Goal: Task Accomplishment & Management: Use online tool/utility

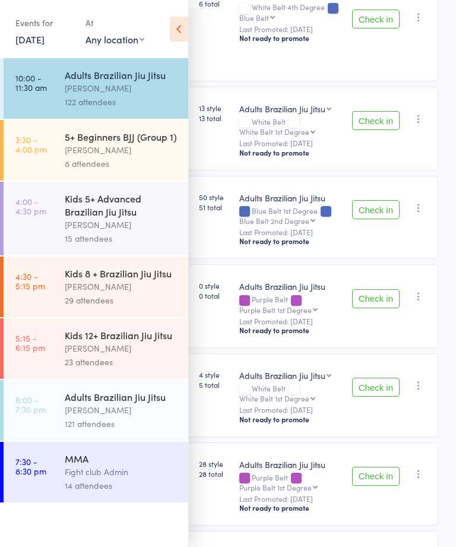
scroll to position [6311, 0]
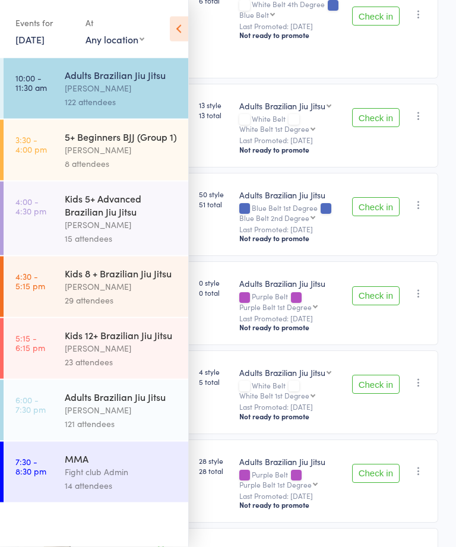
click at [122, 158] on div "8 attendees" at bounding box center [121, 164] width 113 height 14
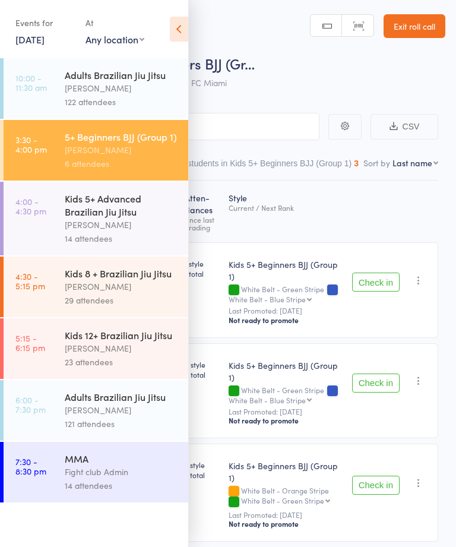
click at [183, 28] on icon at bounding box center [179, 29] width 18 height 25
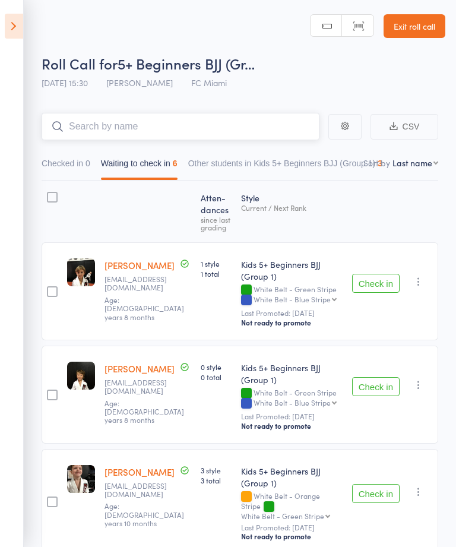
click at [221, 118] on input "search" at bounding box center [181, 126] width 278 height 27
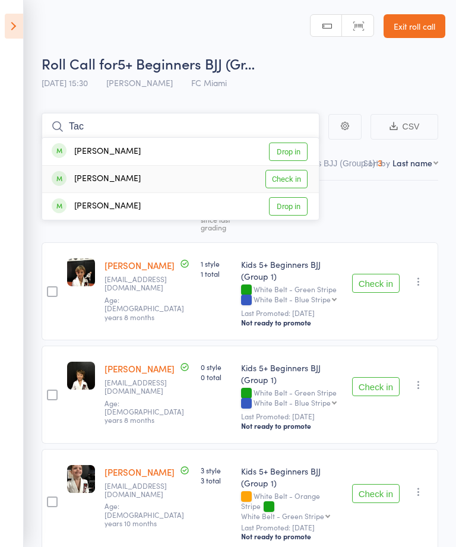
type input "Tac"
click at [291, 178] on link "Check in" at bounding box center [286, 179] width 42 height 18
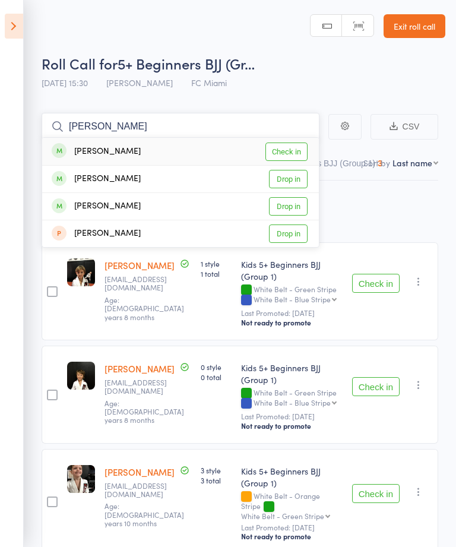
type input "[PERSON_NAME]"
click at [282, 153] on link "Check in" at bounding box center [286, 151] width 42 height 18
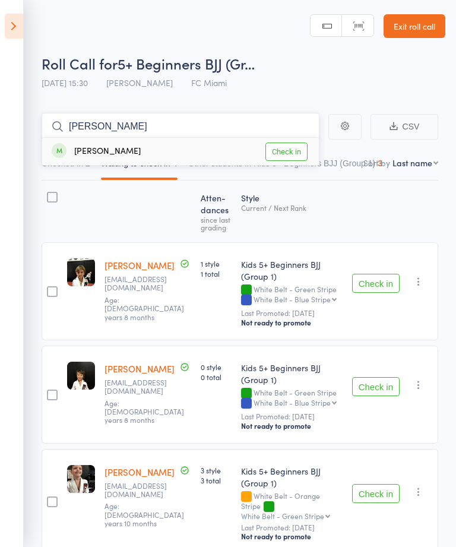
type input "[PERSON_NAME]"
click at [288, 142] on link "Check in" at bounding box center [286, 151] width 42 height 18
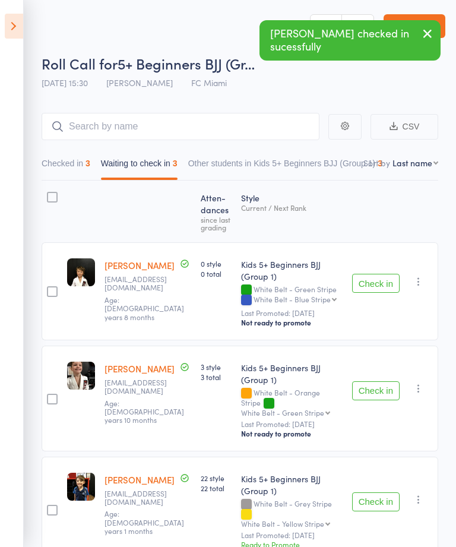
click at [15, 31] on icon at bounding box center [14, 26] width 18 height 25
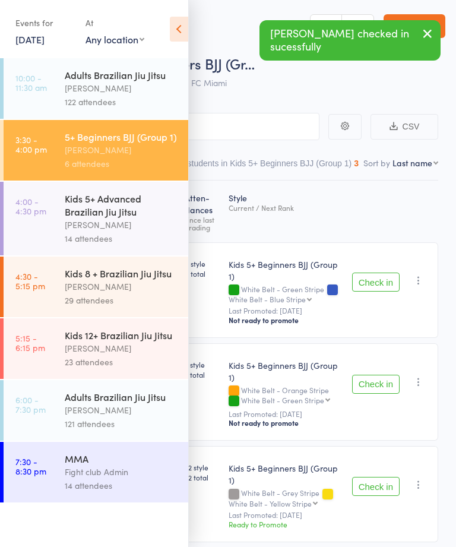
click at [116, 218] on div "Kids 5+ Advanced Brazilian Jiu Jitsu" at bounding box center [121, 205] width 113 height 26
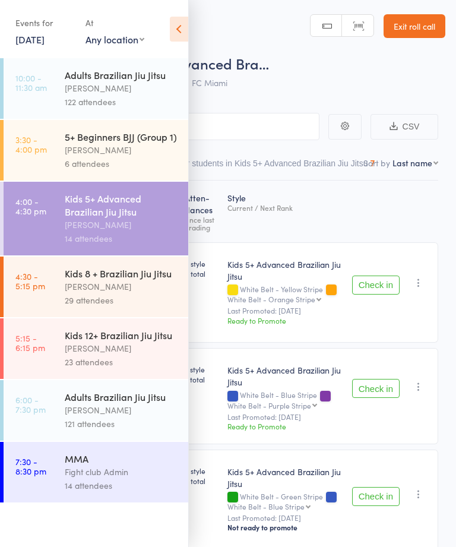
click at [112, 226] on div "[PERSON_NAME]" at bounding box center [121, 225] width 113 height 14
click at [186, 24] on icon at bounding box center [179, 29] width 18 height 25
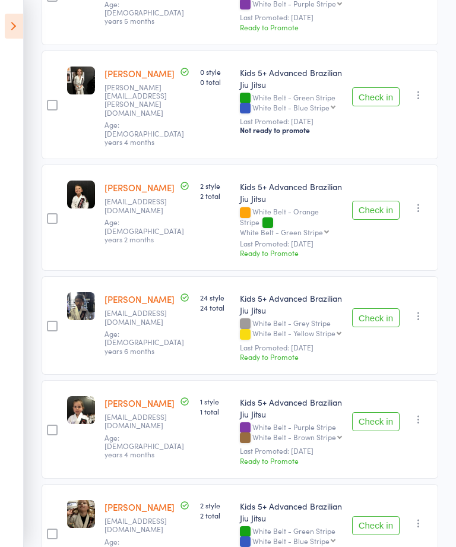
scroll to position [408, 0]
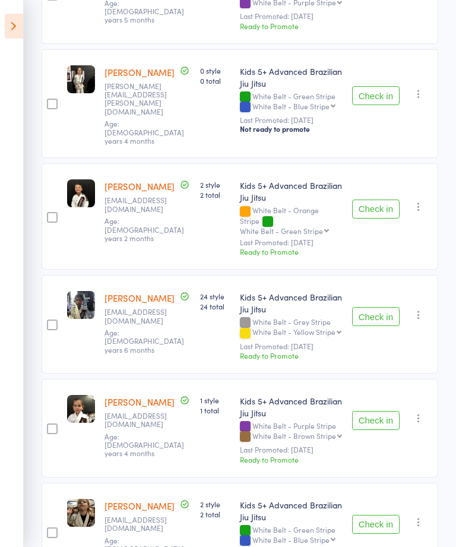
click at [384, 307] on button "Check in" at bounding box center [375, 316] width 47 height 19
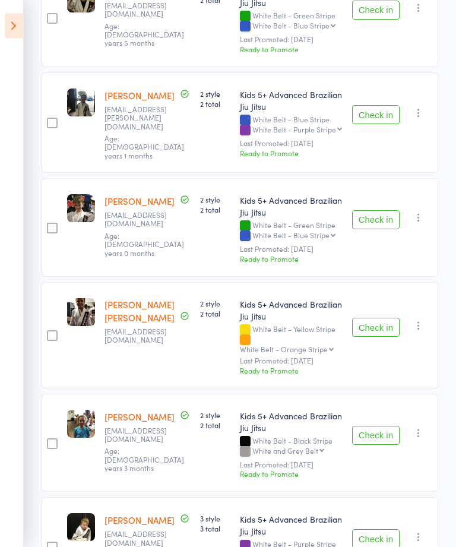
scroll to position [818, 0]
click at [381, 318] on button "Check in" at bounding box center [375, 327] width 47 height 19
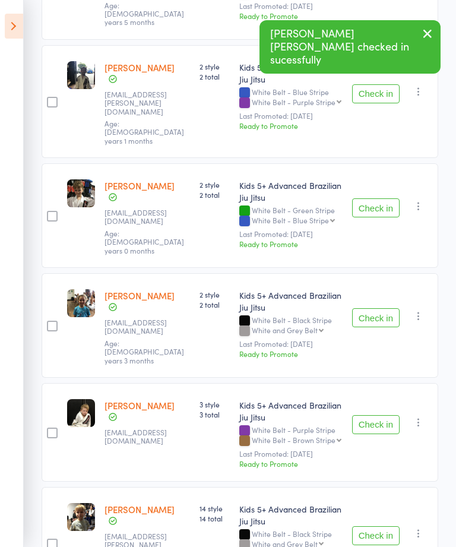
scroll to position [934, 0]
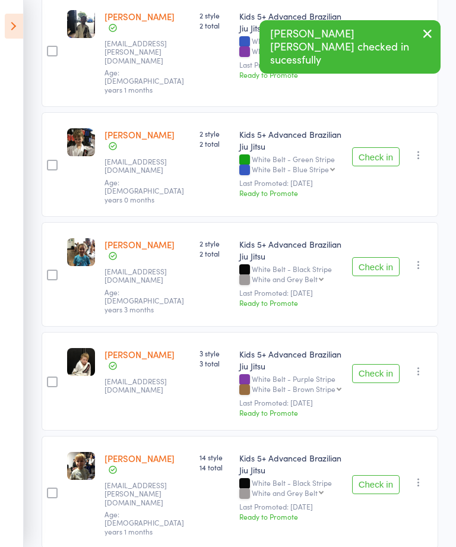
click at [375, 364] on button "Check in" at bounding box center [375, 373] width 47 height 19
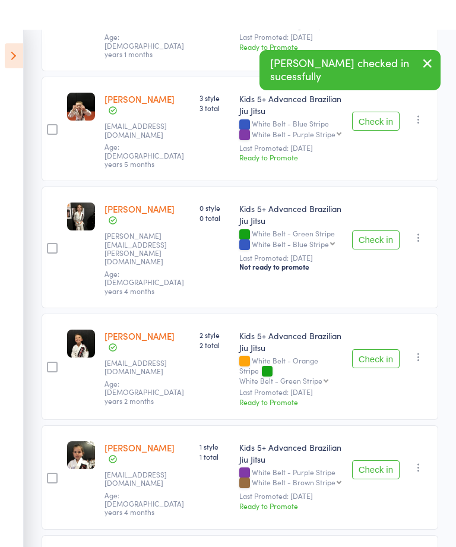
scroll to position [284, 0]
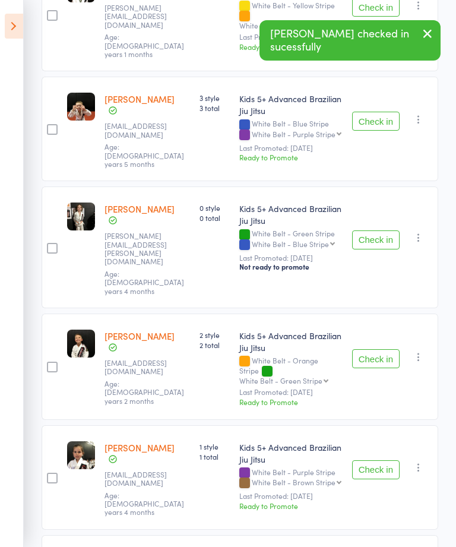
click at [377, 460] on button "Check in" at bounding box center [375, 469] width 47 height 19
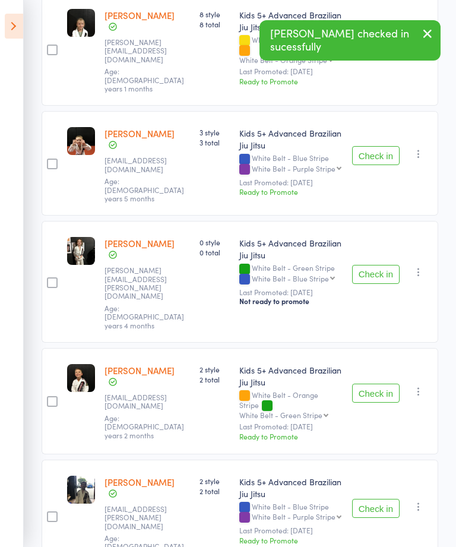
scroll to position [231, 0]
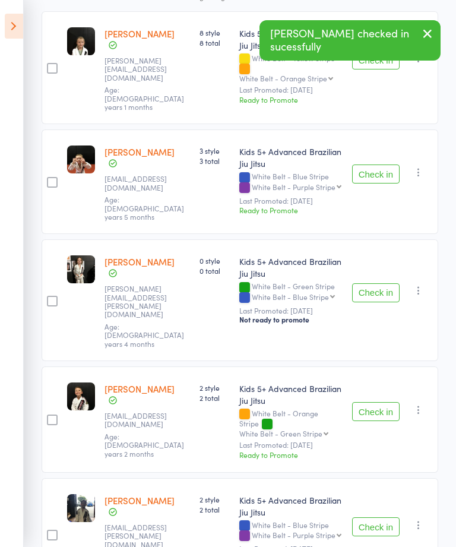
click at [376, 283] on button "Check in" at bounding box center [375, 292] width 47 height 19
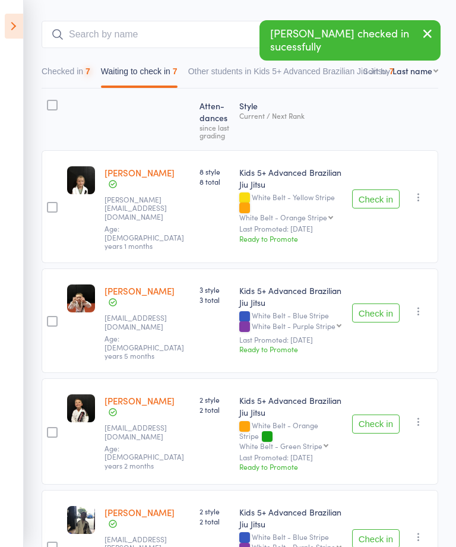
scroll to position [91, 0]
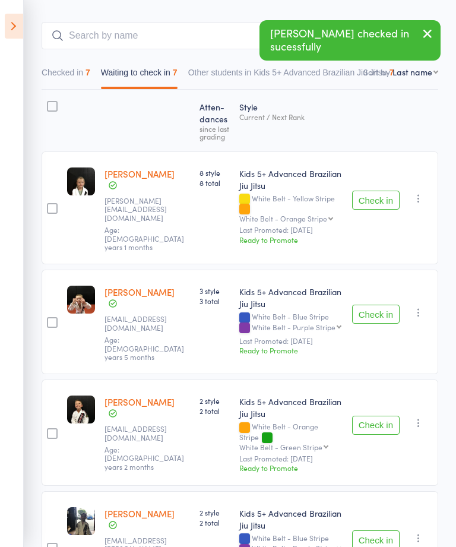
click at [376, 304] on button "Check in" at bounding box center [375, 313] width 47 height 19
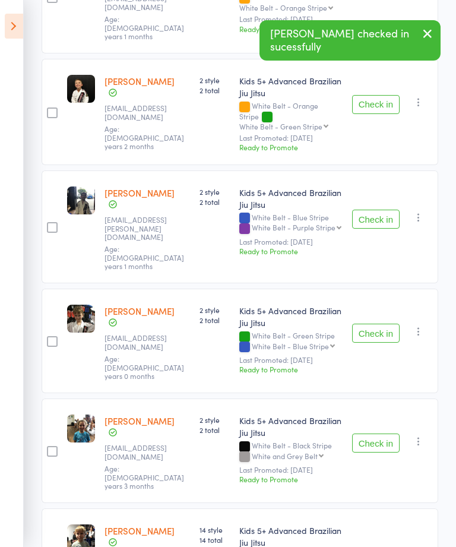
scroll to position [319, 0]
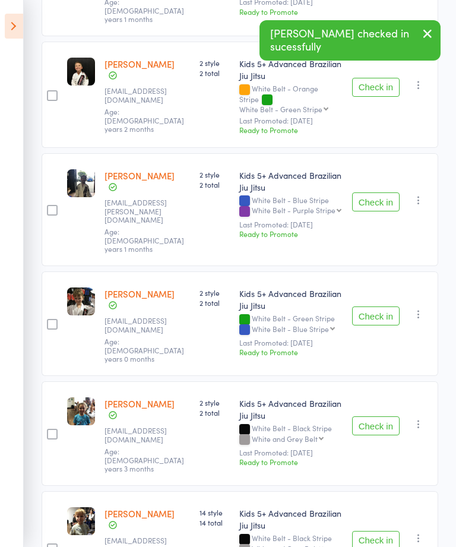
click at [372, 306] on button "Check in" at bounding box center [375, 315] width 47 height 19
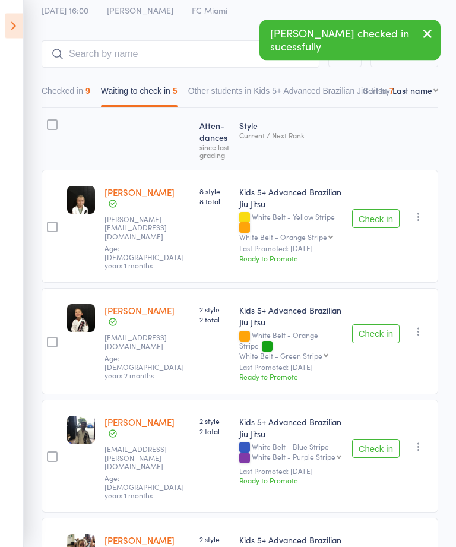
scroll to position [0, 0]
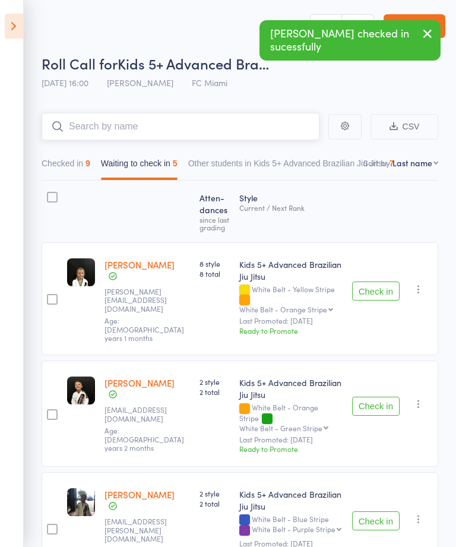
click at [233, 125] on input "search" at bounding box center [181, 126] width 278 height 27
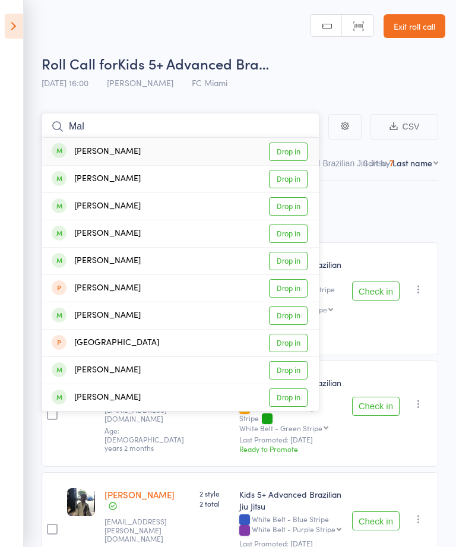
type input "Mal"
click at [288, 319] on link "Drop in" at bounding box center [288, 315] width 39 height 18
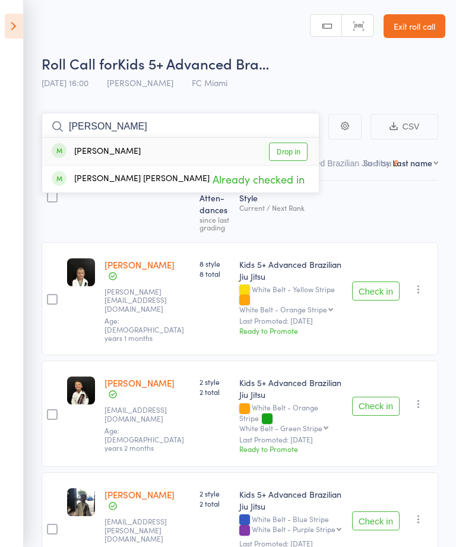
type input "[PERSON_NAME]"
click at [294, 144] on link "Drop in" at bounding box center [288, 151] width 39 height 18
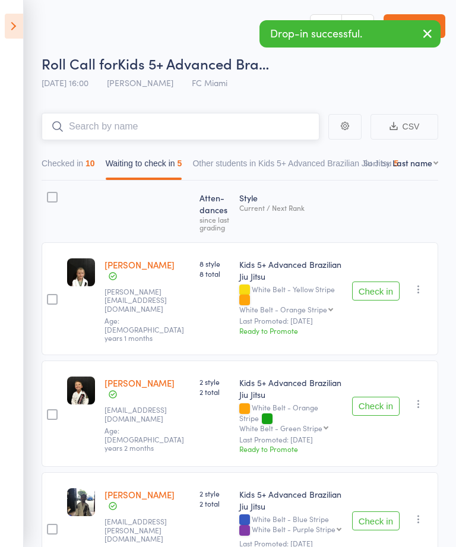
click at [80, 166] on button "Checked in 10" at bounding box center [68, 166] width 53 height 27
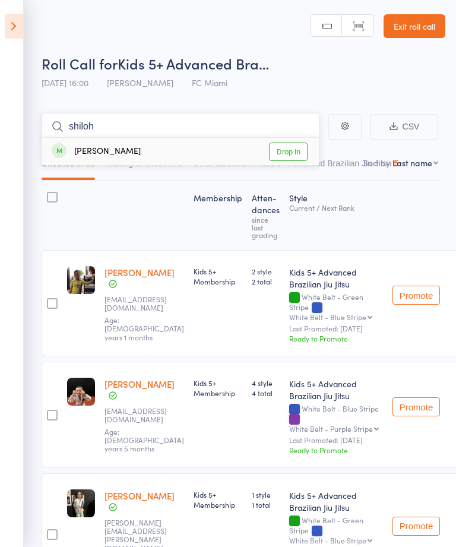
type input "shiloh"
click at [290, 150] on link "Drop in" at bounding box center [288, 151] width 39 height 18
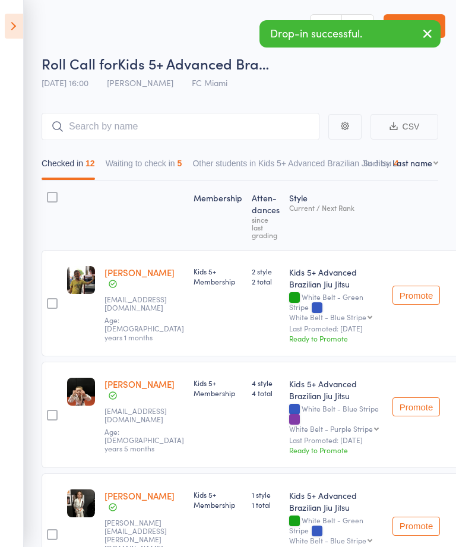
click at [16, 24] on icon at bounding box center [14, 26] width 18 height 25
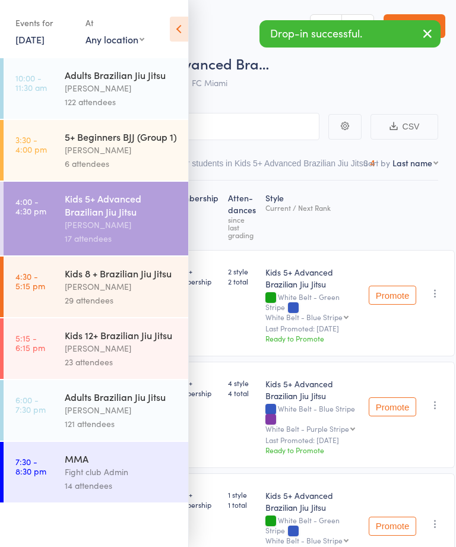
click at [104, 293] on div "[PERSON_NAME]" at bounding box center [121, 287] width 113 height 14
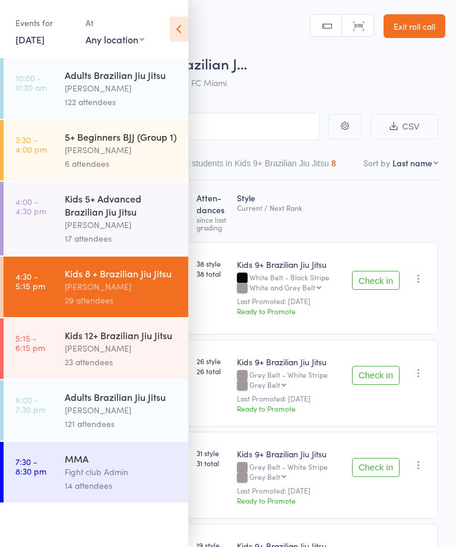
click at [180, 23] on icon at bounding box center [179, 29] width 18 height 25
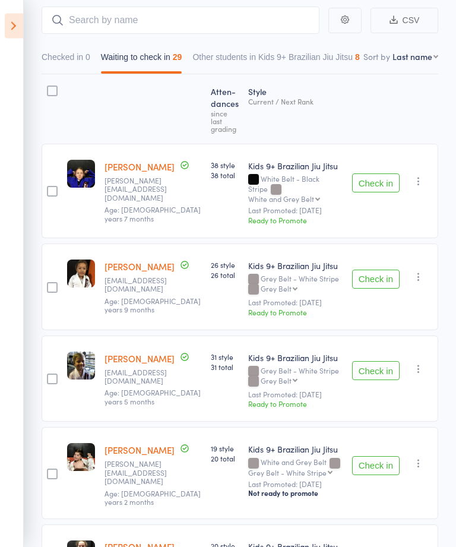
scroll to position [106, 0]
click at [379, 361] on button "Check in" at bounding box center [375, 370] width 47 height 19
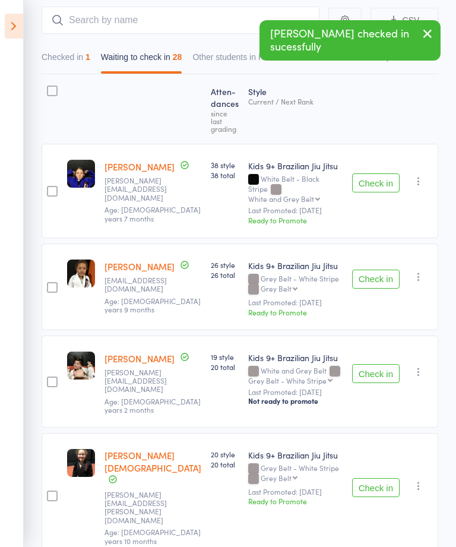
click at [376, 364] on button "Check in" at bounding box center [375, 373] width 47 height 19
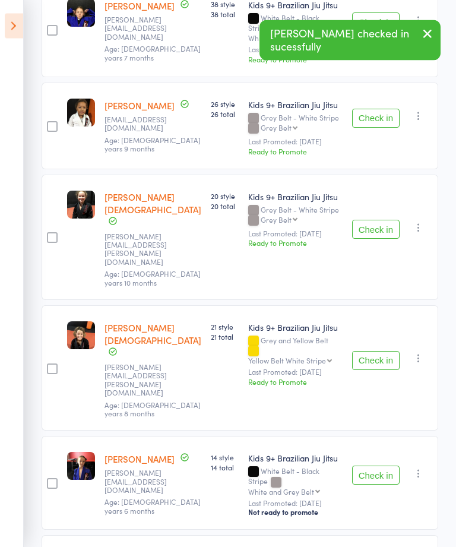
click at [386, 466] on button "Check in" at bounding box center [375, 475] width 47 height 19
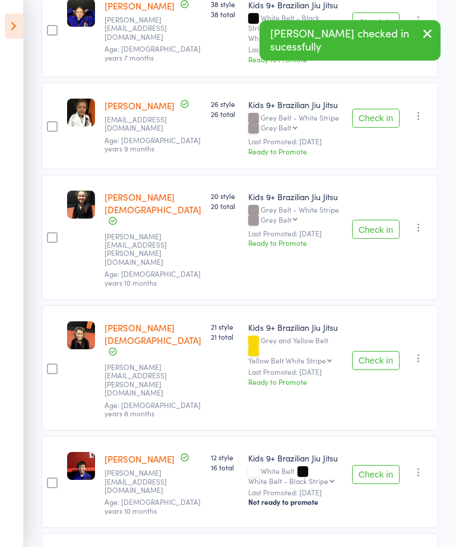
click at [377, 465] on button "Check in" at bounding box center [375, 474] width 47 height 19
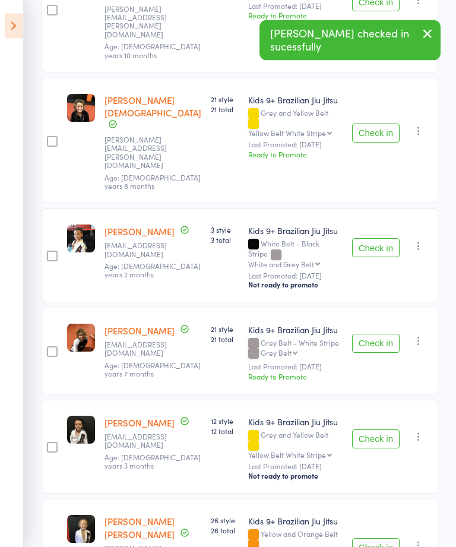
click at [380, 538] on button "Check in" at bounding box center [375, 547] width 47 height 19
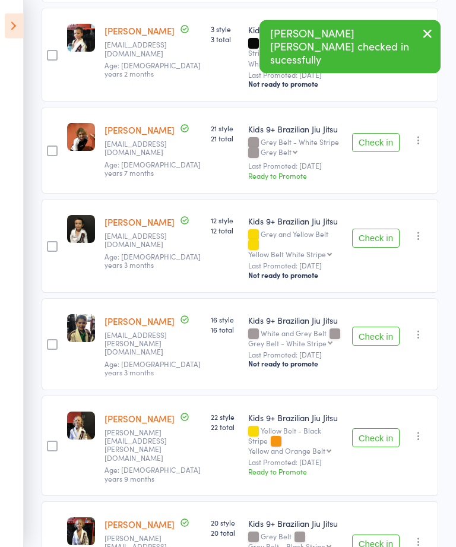
scroll to position [695, 0]
click at [384, 428] on button "Check in" at bounding box center [375, 437] width 47 height 19
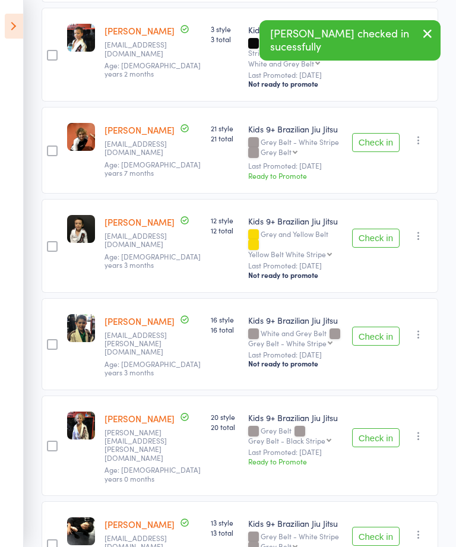
click at [382, 428] on button "Check in" at bounding box center [375, 437] width 47 height 19
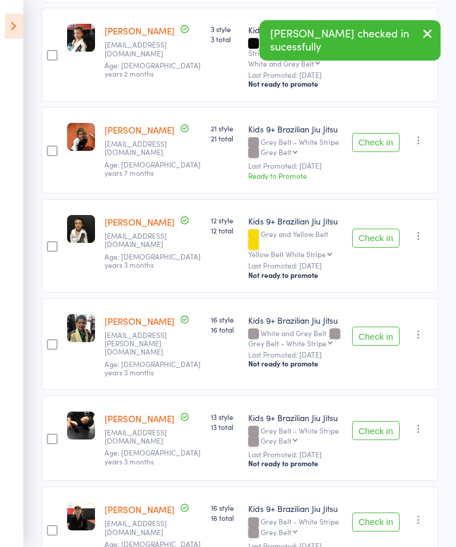
click at [385, 512] on button "Check in" at bounding box center [375, 521] width 47 height 19
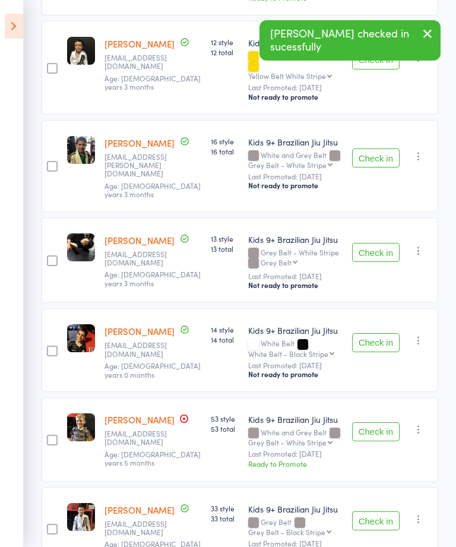
scroll to position [873, 0]
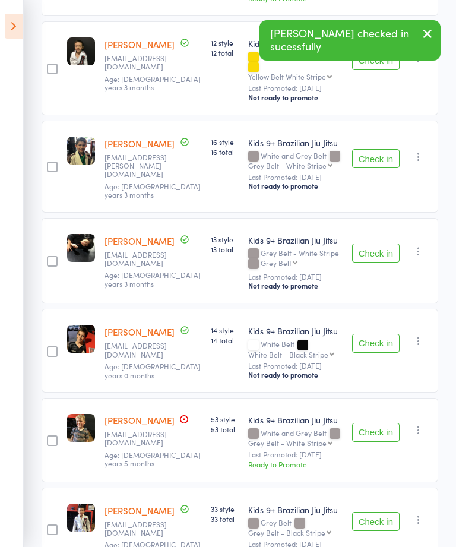
click at [380, 423] on button "Check in" at bounding box center [375, 432] width 47 height 19
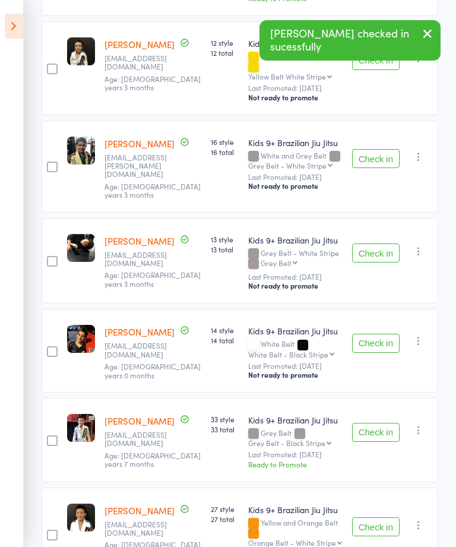
click at [377, 423] on button "Check in" at bounding box center [375, 432] width 47 height 19
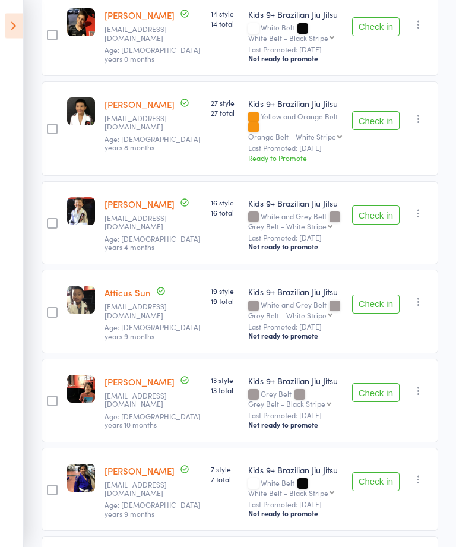
scroll to position [1189, 0]
click at [375, 472] on button "Check in" at bounding box center [375, 481] width 47 height 19
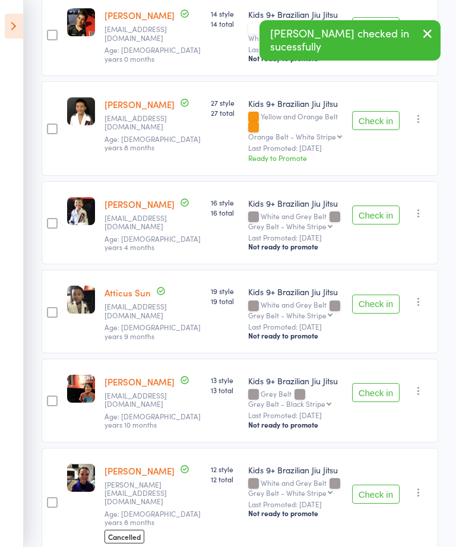
scroll to position [1235, 0]
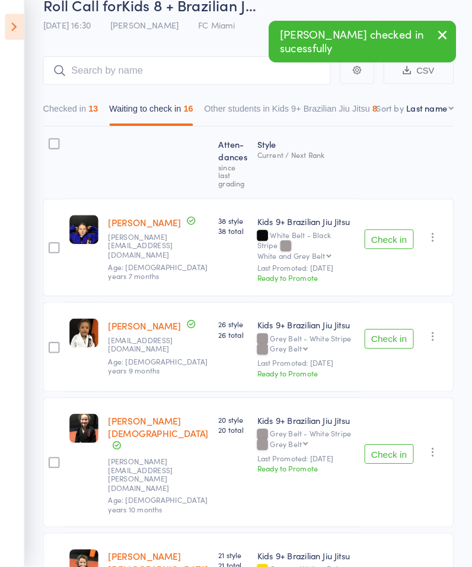
scroll to position [0, 0]
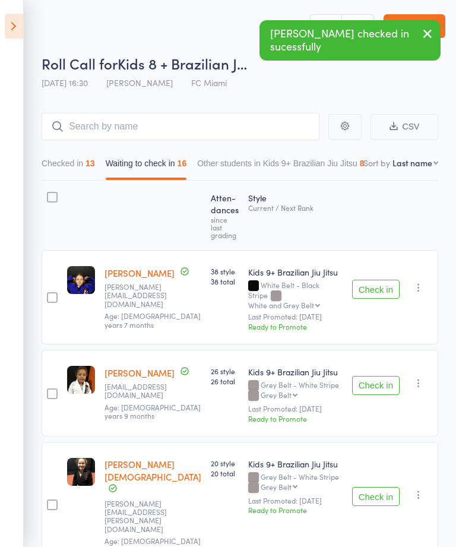
click at [78, 163] on button "Checked in 13" at bounding box center [68, 166] width 53 height 27
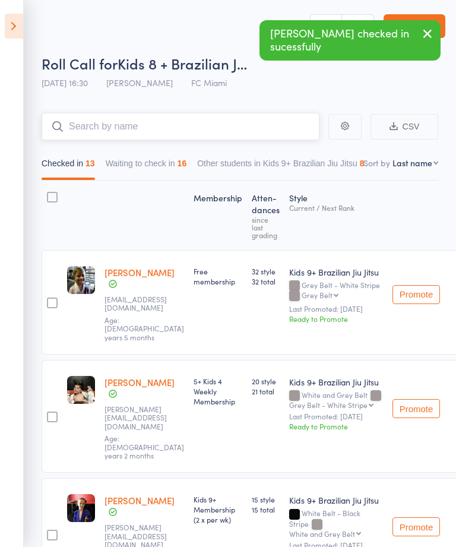
click at [216, 123] on input "search" at bounding box center [181, 126] width 278 height 27
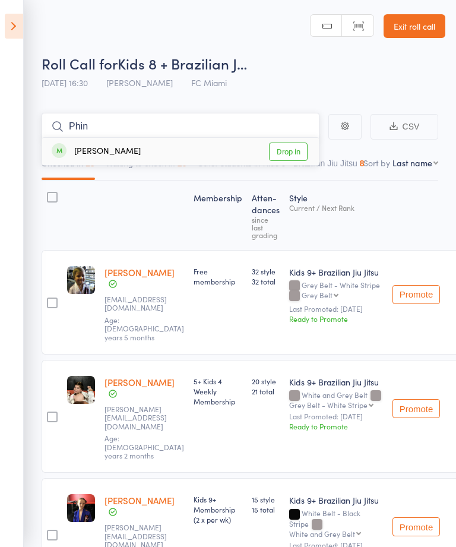
type input "Phin"
click at [285, 144] on link "Drop in" at bounding box center [288, 151] width 39 height 18
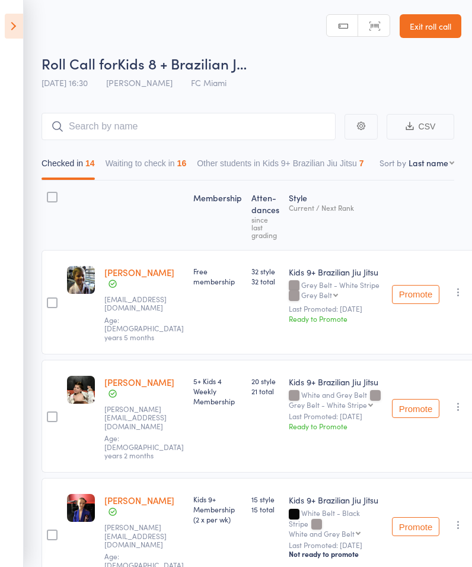
click at [20, 25] on icon at bounding box center [14, 26] width 18 height 25
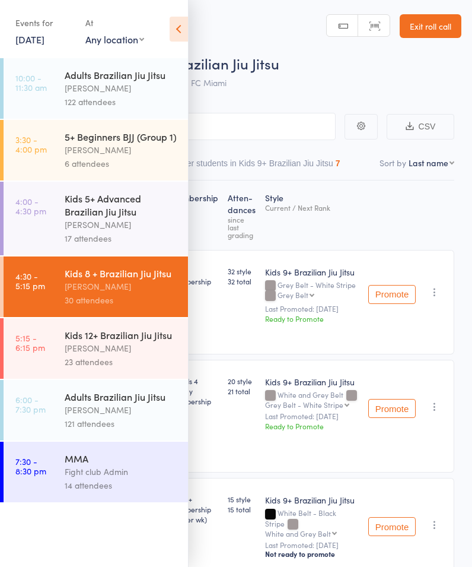
click at [101, 355] on div "[PERSON_NAME]" at bounding box center [121, 348] width 113 height 14
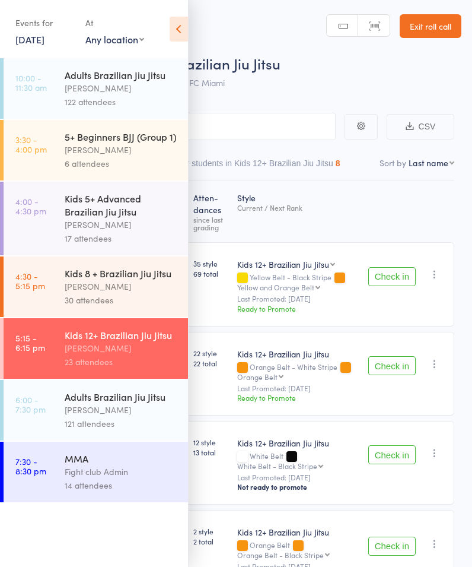
click at [187, 30] on icon at bounding box center [179, 29] width 18 height 25
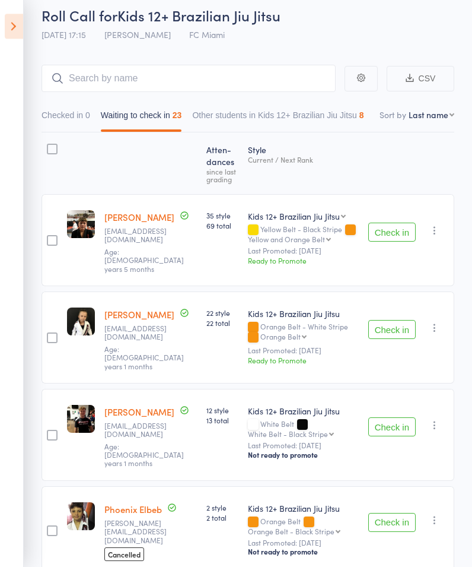
scroll to position [48, 0]
click at [395, 321] on button "Check in" at bounding box center [392, 329] width 47 height 19
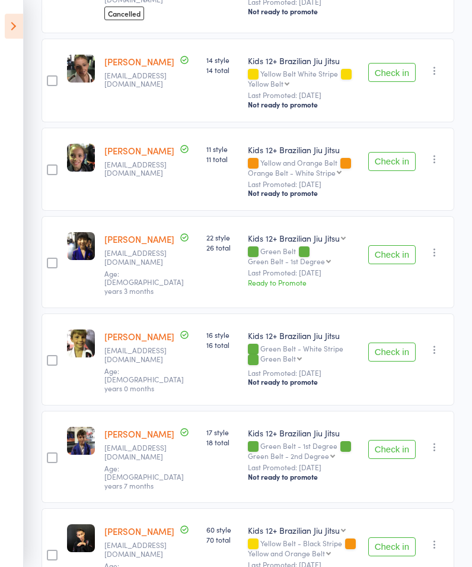
scroll to position [491, 0]
click at [392, 245] on button "Check in" at bounding box center [392, 254] width 47 height 19
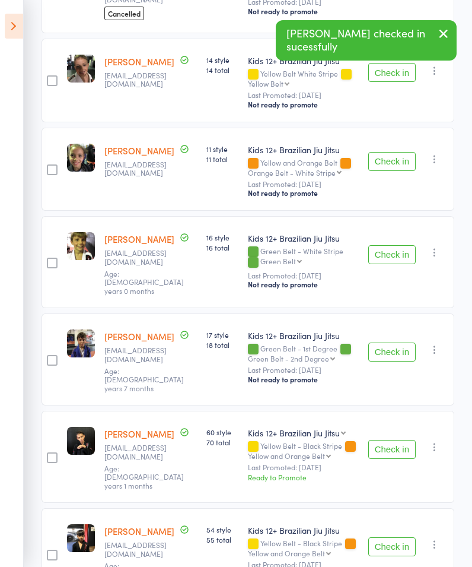
click at [394, 440] on button "Check in" at bounding box center [392, 449] width 47 height 19
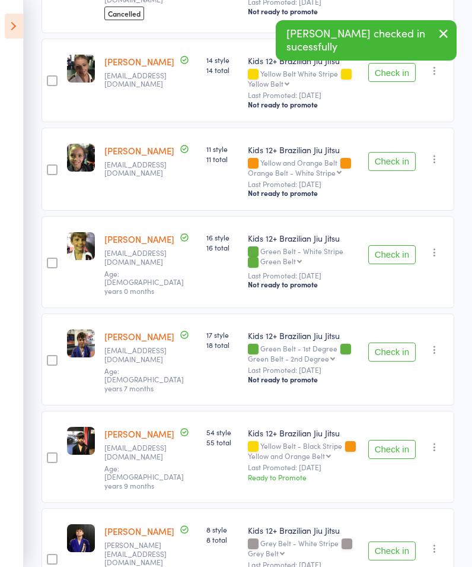
click at [391, 440] on button "Check in" at bounding box center [392, 449] width 47 height 19
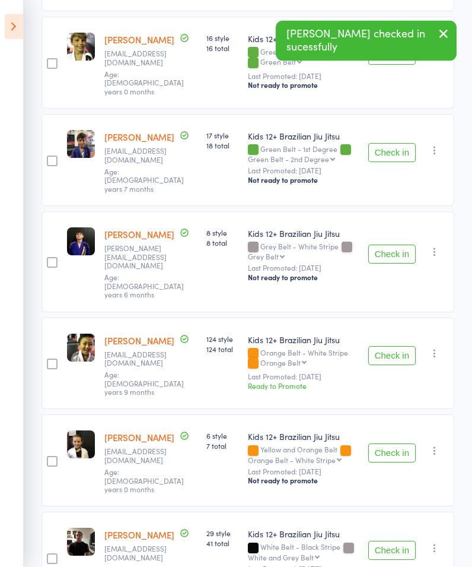
scroll to position [691, 0]
click at [390, 443] on button "Check in" at bounding box center [392, 452] width 47 height 19
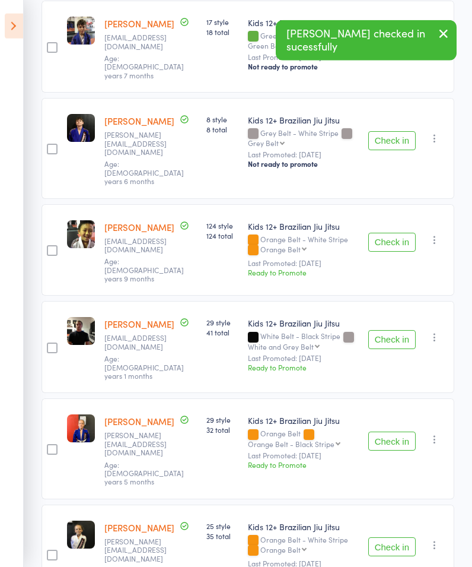
scroll to position [805, 0]
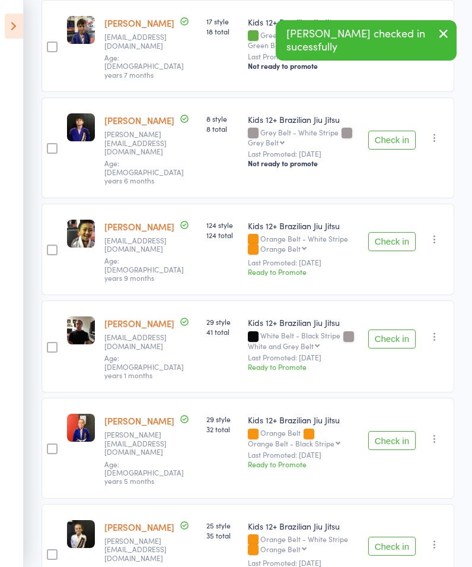
click at [389, 431] on button "Check in" at bounding box center [392, 440] width 47 height 19
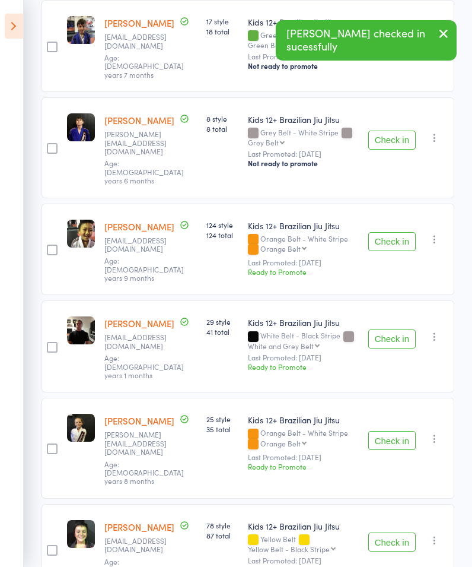
click at [392, 431] on button "Check in" at bounding box center [392, 440] width 47 height 19
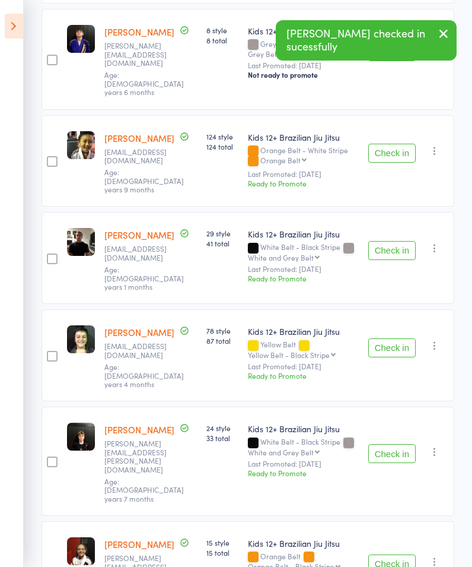
scroll to position [915, 0]
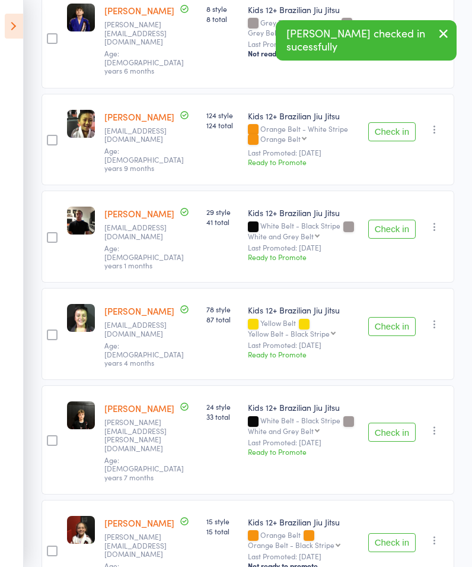
click at [397, 423] on button "Check in" at bounding box center [392, 432] width 47 height 19
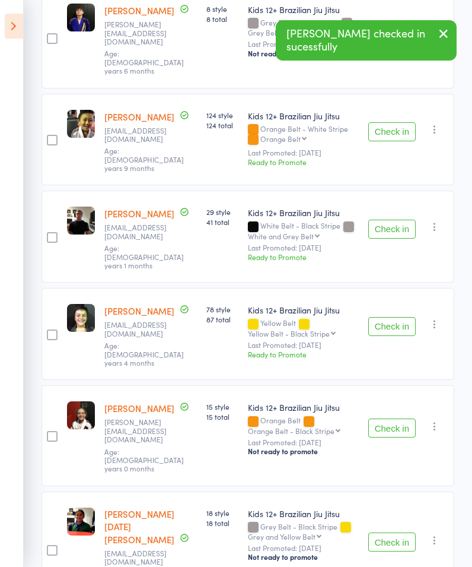
click at [393, 418] on button "Check in" at bounding box center [392, 427] width 47 height 19
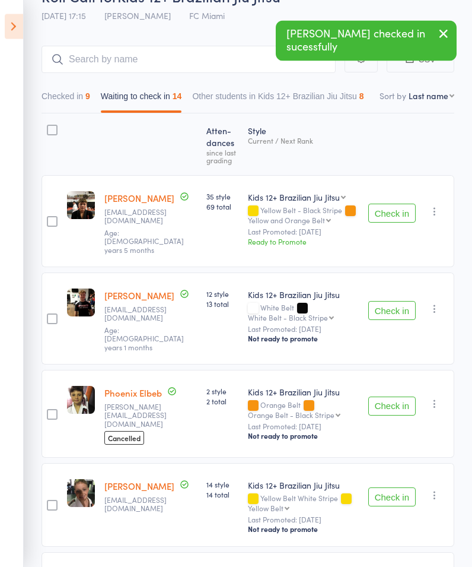
scroll to position [0, 0]
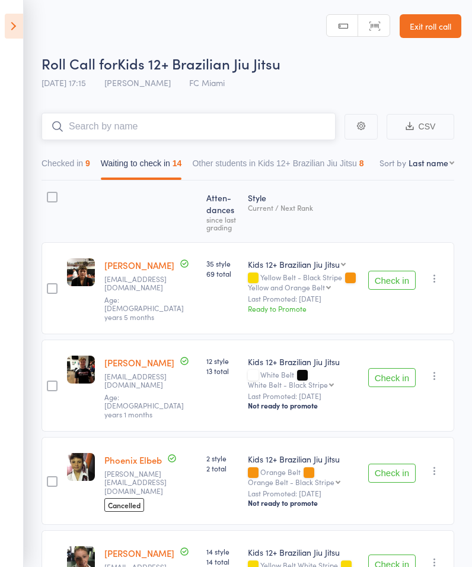
click at [241, 134] on input "search" at bounding box center [189, 126] width 294 height 27
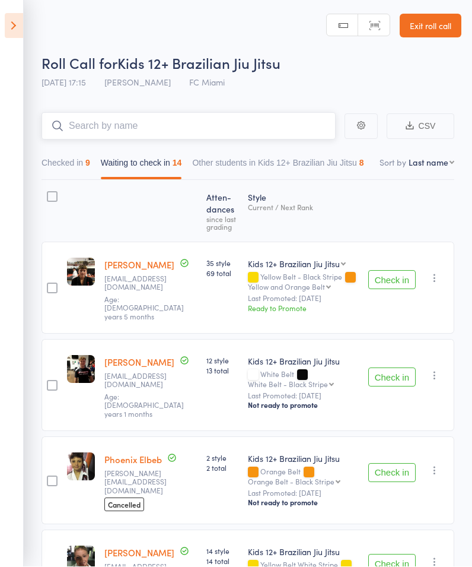
click at [68, 171] on button "Checked in 9" at bounding box center [66, 166] width 49 height 27
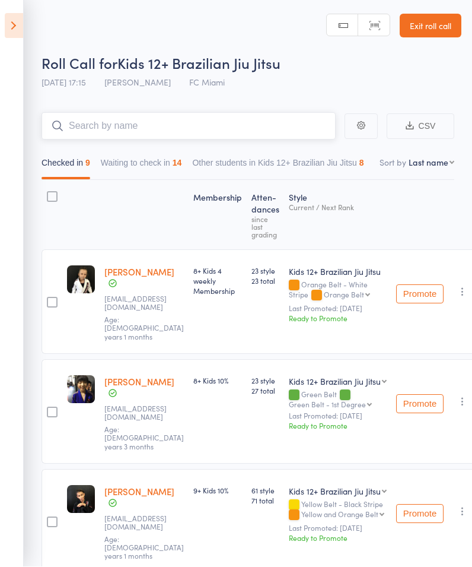
click at [62, 170] on button "Checked in 9" at bounding box center [66, 166] width 49 height 27
click at [20, 21] on icon at bounding box center [14, 26] width 18 height 25
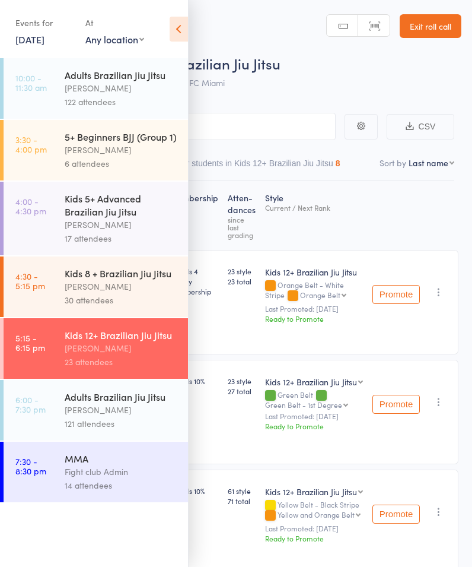
click at [253, 167] on button "Other students in Kids 12+ Brazilian Jiu Jitsu 8" at bounding box center [255, 166] width 172 height 27
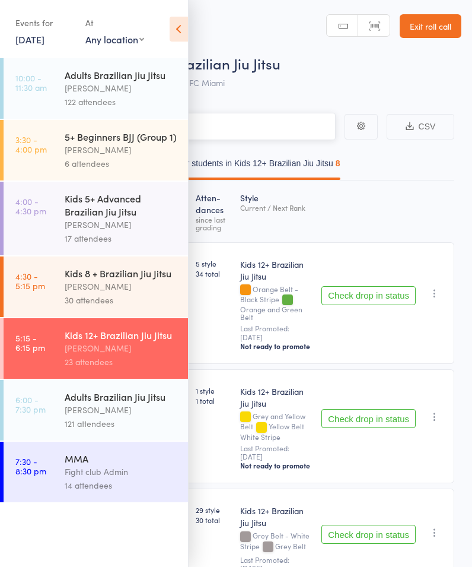
click at [248, 124] on input "search" at bounding box center [177, 126] width 318 height 27
click at [183, 26] on icon at bounding box center [179, 29] width 18 height 25
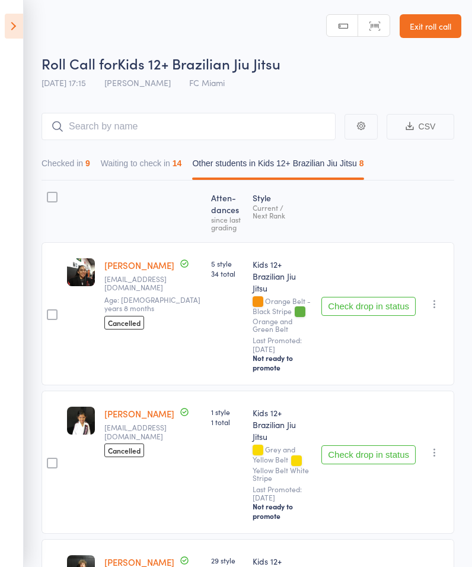
click at [74, 166] on button "Checked in 9" at bounding box center [66, 166] width 49 height 27
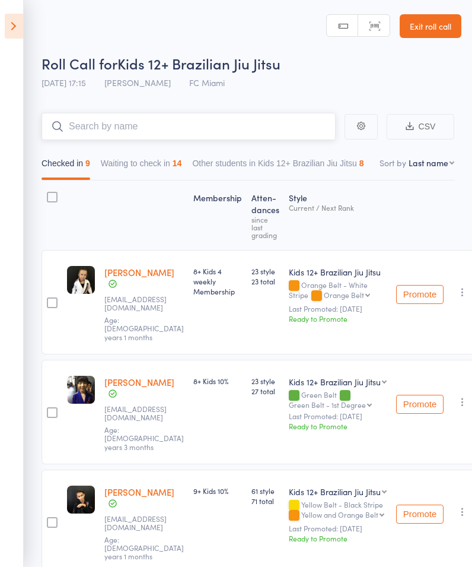
click at [177, 123] on input "search" at bounding box center [189, 126] width 294 height 27
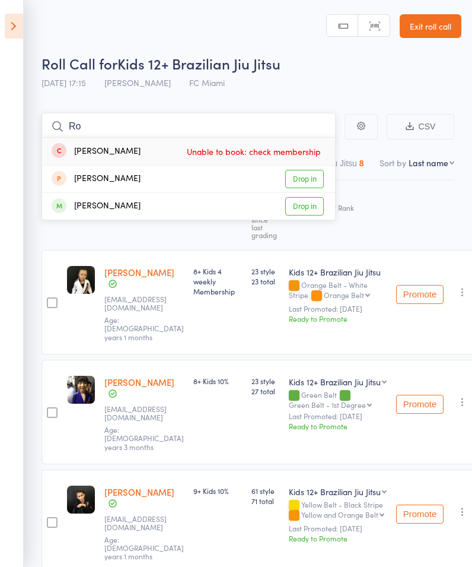
type input "R"
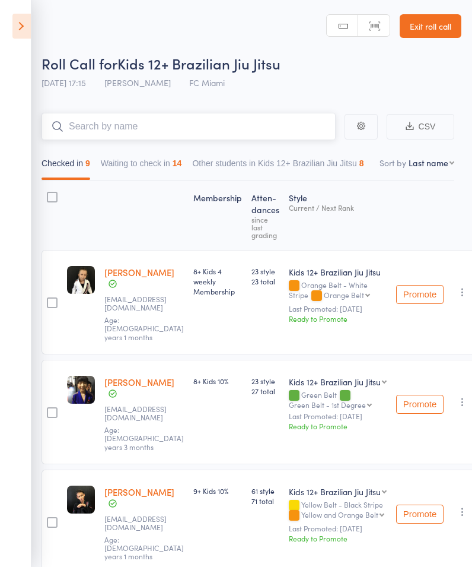
scroll to position [0, 7]
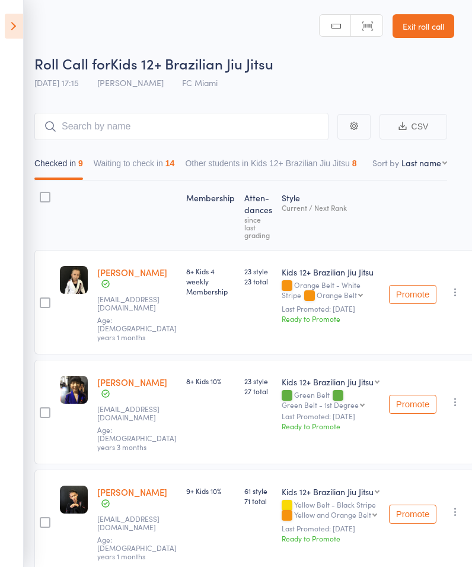
click at [20, 28] on icon at bounding box center [14, 26] width 18 height 25
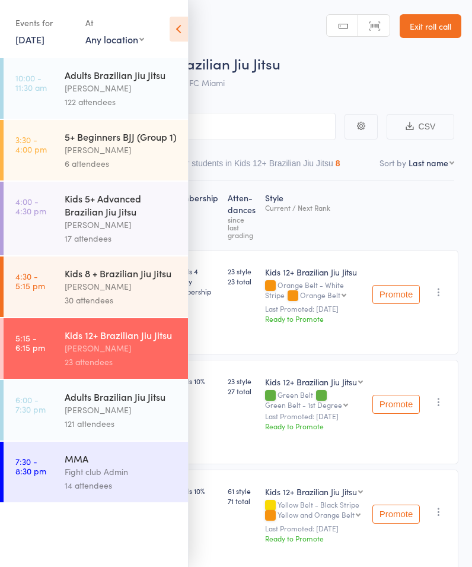
scroll to position [0, 0]
click at [119, 417] on div "[PERSON_NAME]" at bounding box center [121, 410] width 113 height 14
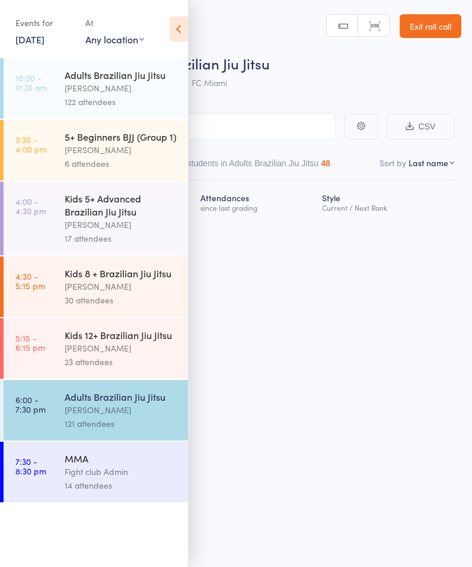
click at [186, 20] on icon at bounding box center [179, 29] width 18 height 25
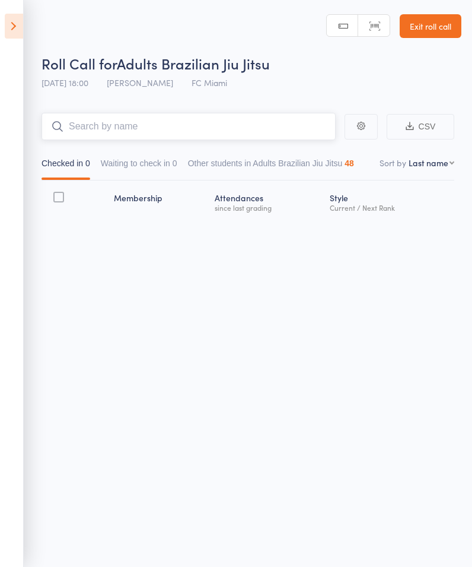
click at [184, 125] on input "search" at bounding box center [189, 126] width 294 height 27
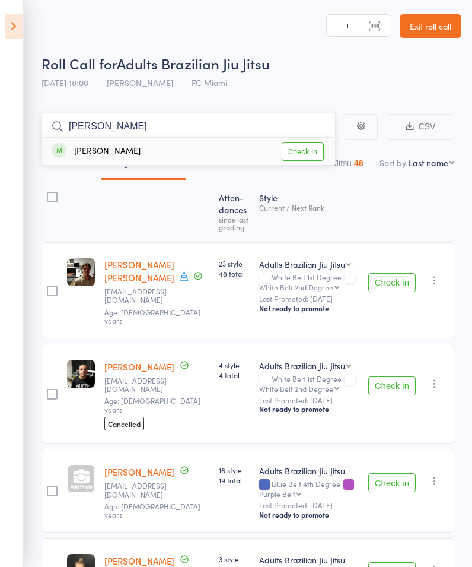
type input "[PERSON_NAME]"
click at [307, 150] on link "Check in" at bounding box center [303, 151] width 42 height 18
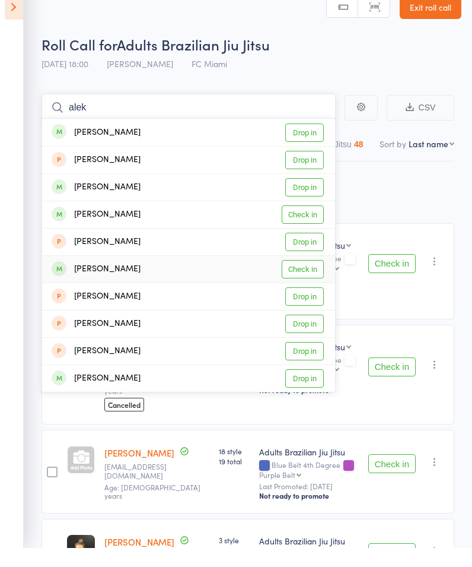
type input "alek"
click at [304, 279] on link "Check in" at bounding box center [303, 288] width 42 height 18
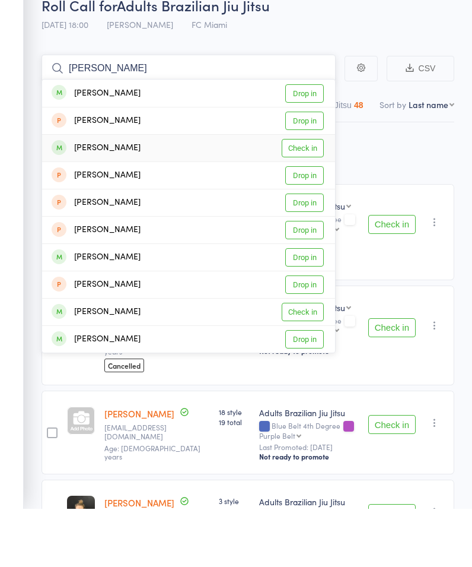
type input "[PERSON_NAME]"
click at [307, 197] on link "Check in" at bounding box center [303, 206] width 42 height 18
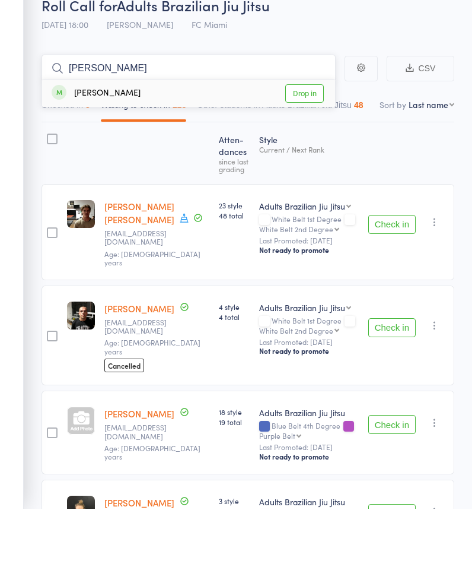
type input "[PERSON_NAME]"
click at [312, 142] on link "Drop in" at bounding box center [304, 151] width 39 height 18
type input "[PERSON_NAME]"
click at [303, 142] on link "Check in" at bounding box center [303, 151] width 42 height 18
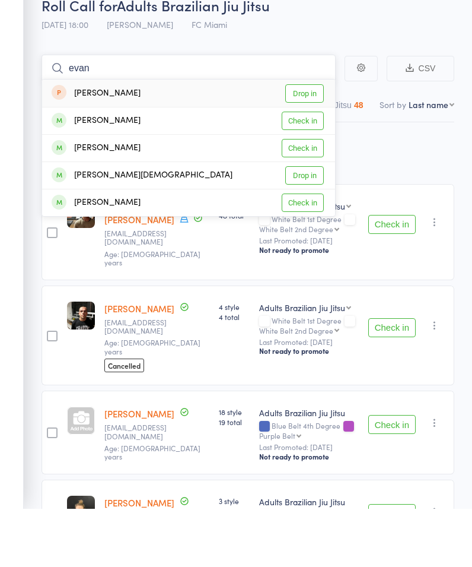
type input "evan"
click at [302, 252] on link "Check in" at bounding box center [303, 261] width 42 height 18
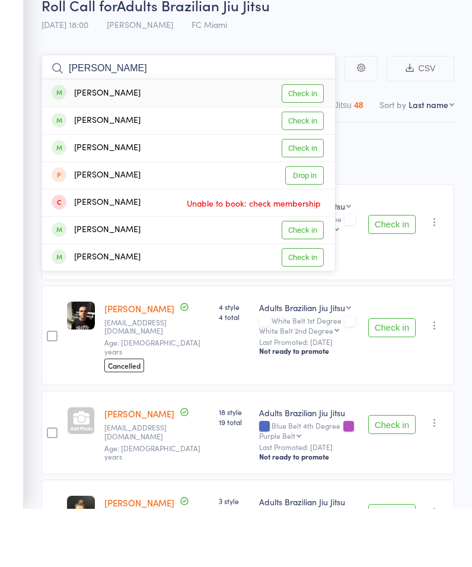
type input "[PERSON_NAME]"
click at [304, 142] on link "Check in" at bounding box center [303, 151] width 42 height 18
type input "[PERSON_NAME]"
click at [307, 197] on link "Check in" at bounding box center [303, 206] width 42 height 18
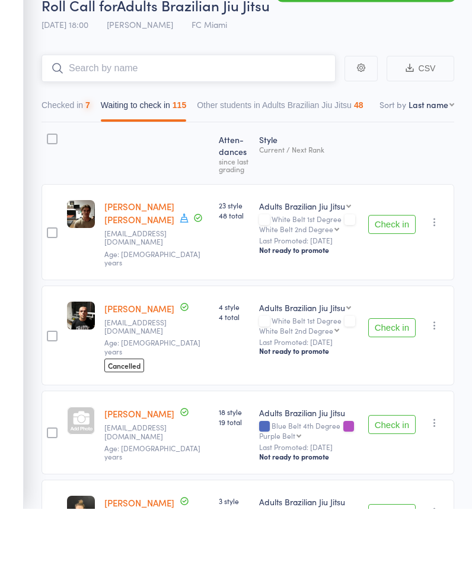
click at [75, 153] on button "Checked in 7" at bounding box center [66, 166] width 49 height 27
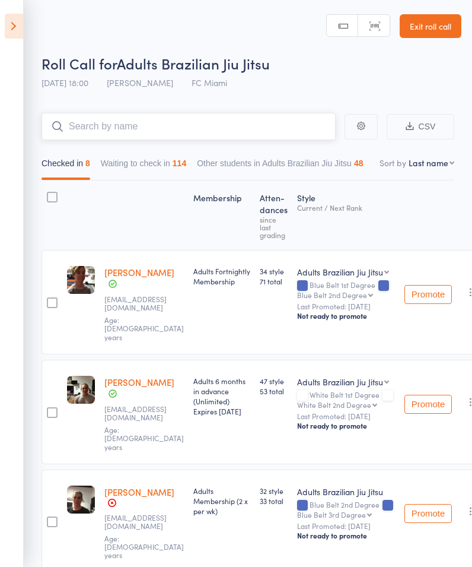
click at [191, 131] on input "search" at bounding box center [189, 126] width 294 height 27
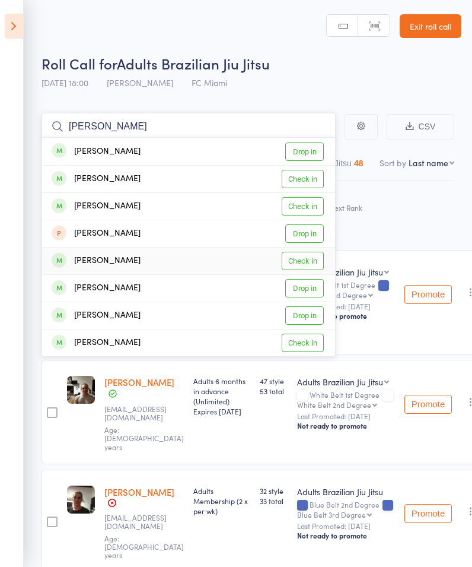
type input "[PERSON_NAME]"
click at [306, 261] on link "Check in" at bounding box center [303, 261] width 42 height 18
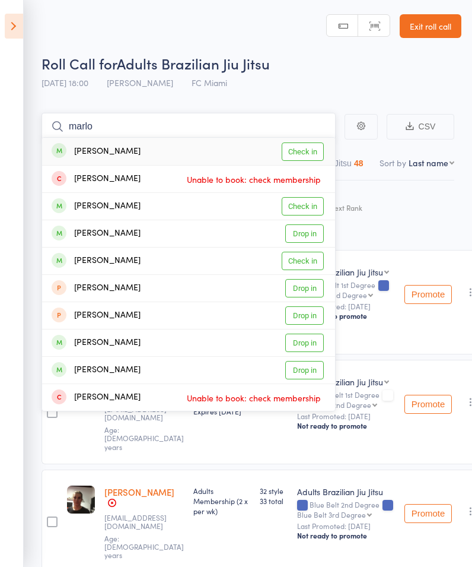
type input "marlo"
click at [310, 146] on link "Check in" at bounding box center [303, 151] width 42 height 18
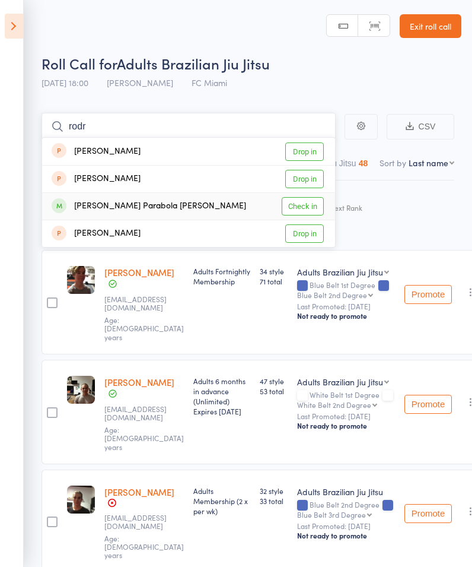
type input "rodr"
click at [302, 209] on link "Check in" at bounding box center [303, 206] width 42 height 18
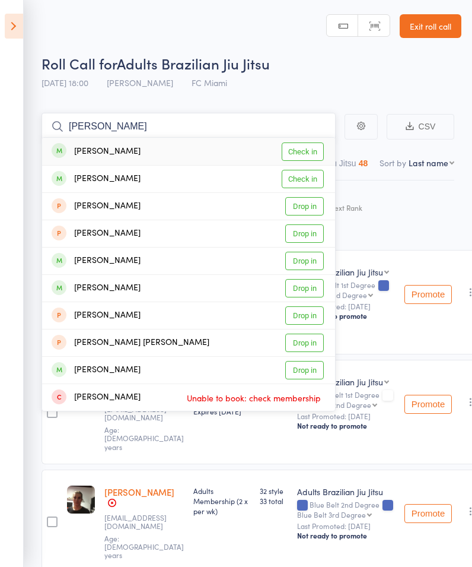
type input "[PERSON_NAME]"
click at [306, 150] on link "Check in" at bounding box center [303, 151] width 42 height 18
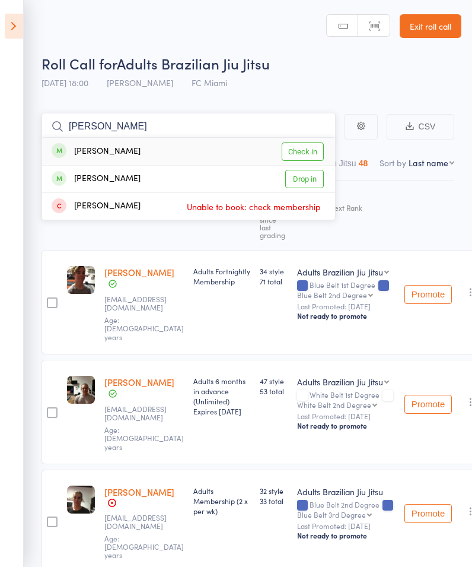
type input "[PERSON_NAME]"
click at [306, 155] on link "Check in" at bounding box center [303, 151] width 42 height 18
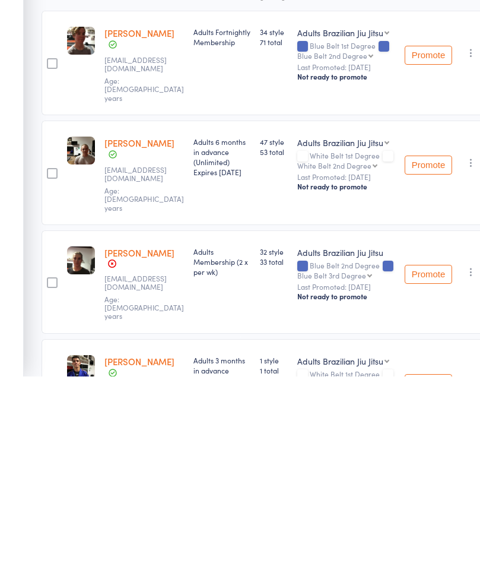
scroll to position [21, 0]
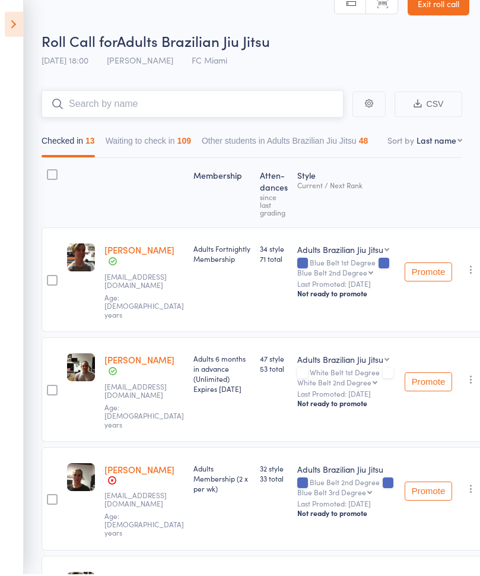
click at [160, 132] on button "Waiting to check in 109" at bounding box center [148, 145] width 85 height 27
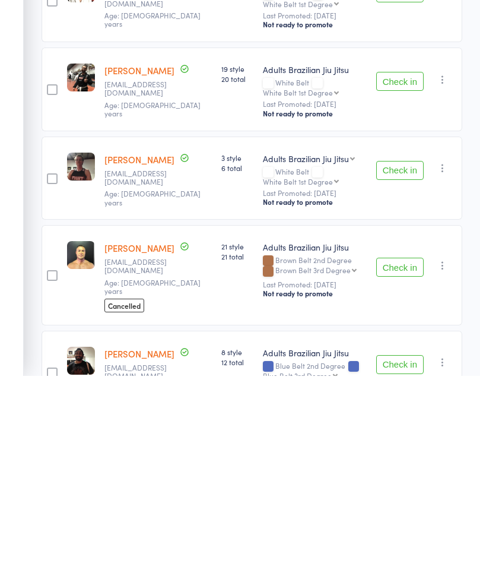
click at [258, 425] on div "Adults Brazilian Jiu Jitsu Brown Belt 2nd Degree Brown Belt 3rd Degree Brown Be…" at bounding box center [314, 475] width 113 height 100
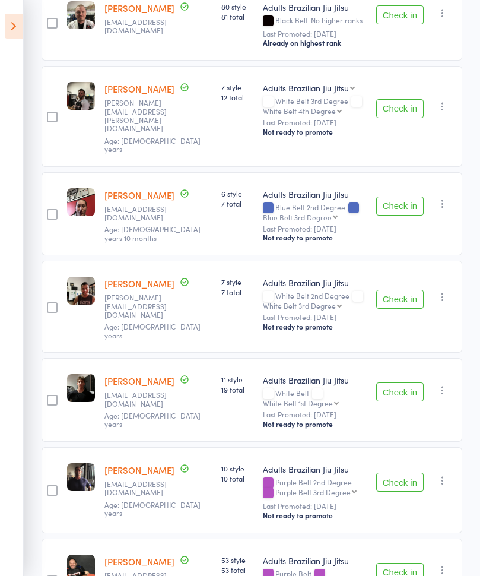
scroll to position [2268, 0]
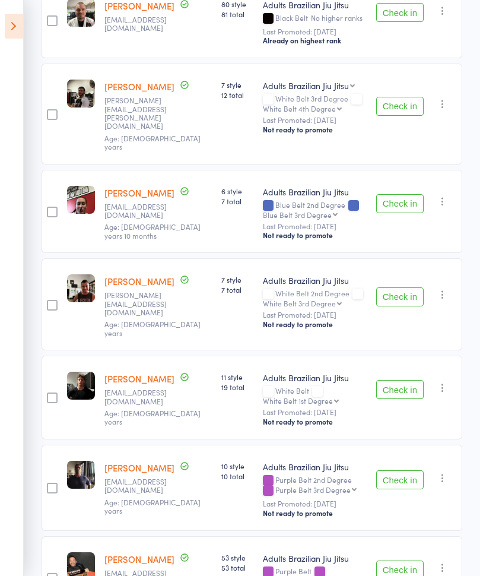
click at [87, 274] on img at bounding box center [81, 288] width 28 height 28
click at [404, 287] on button "Check in" at bounding box center [399, 296] width 47 height 19
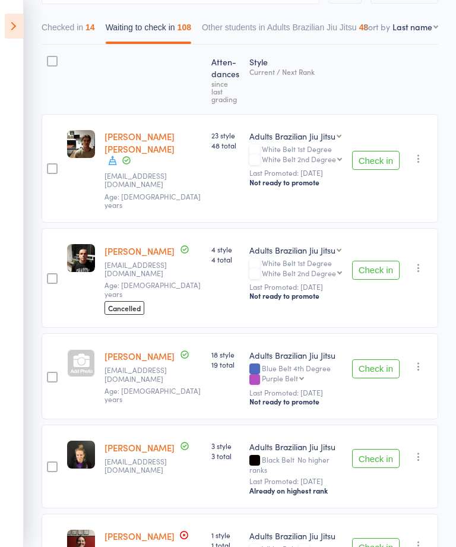
scroll to position [0, 0]
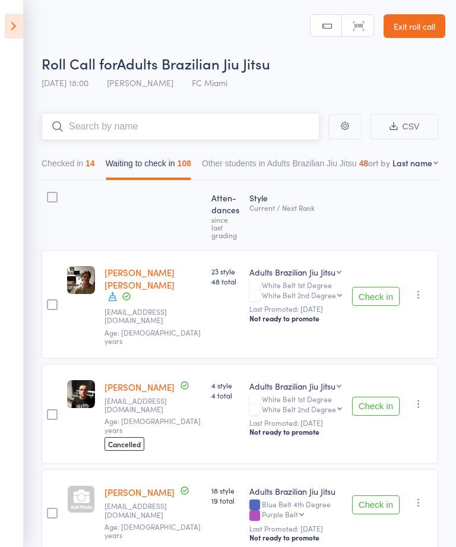
click at [172, 128] on input "search" at bounding box center [181, 126] width 278 height 27
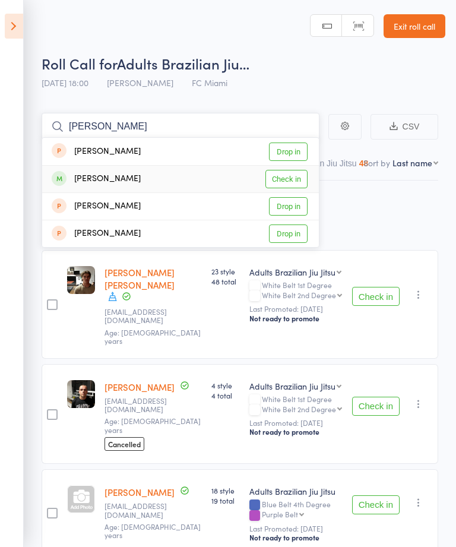
type input "[PERSON_NAME]"
click at [285, 182] on link "Check in" at bounding box center [286, 179] width 42 height 18
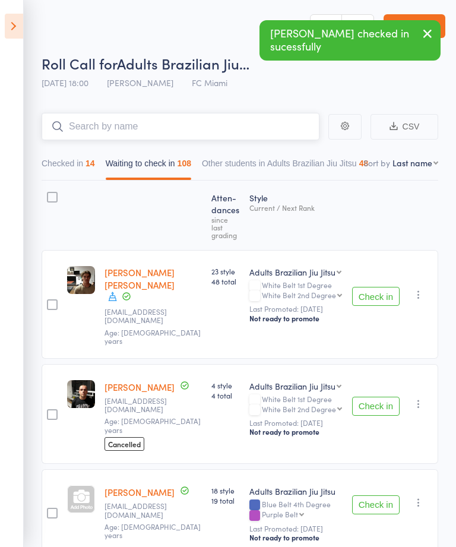
click at [62, 176] on button "Checked in 14" at bounding box center [68, 166] width 53 height 27
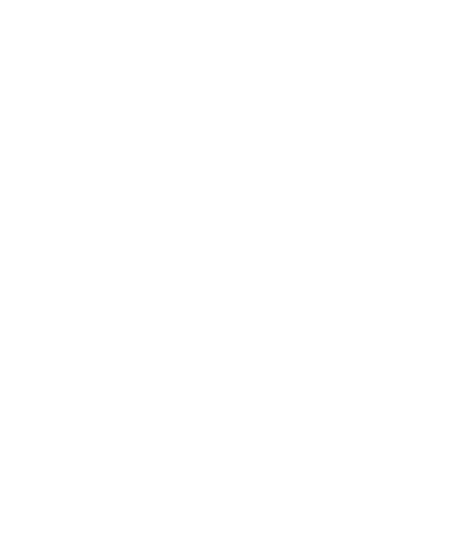
scroll to position [0, 2]
